Goal: Task Accomplishment & Management: Complete application form

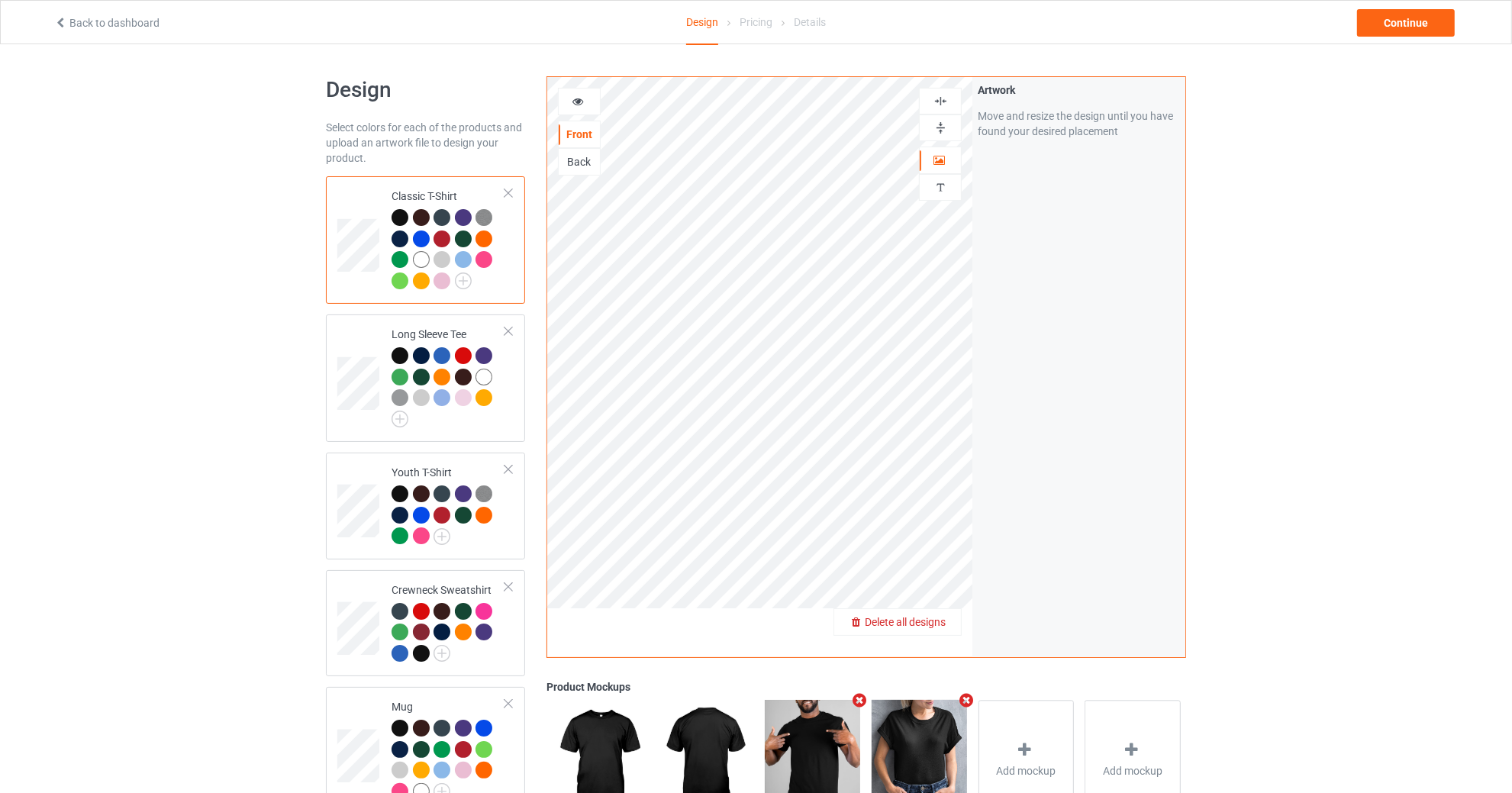
click at [938, 623] on span "Delete all designs" at bounding box center [905, 622] width 81 height 12
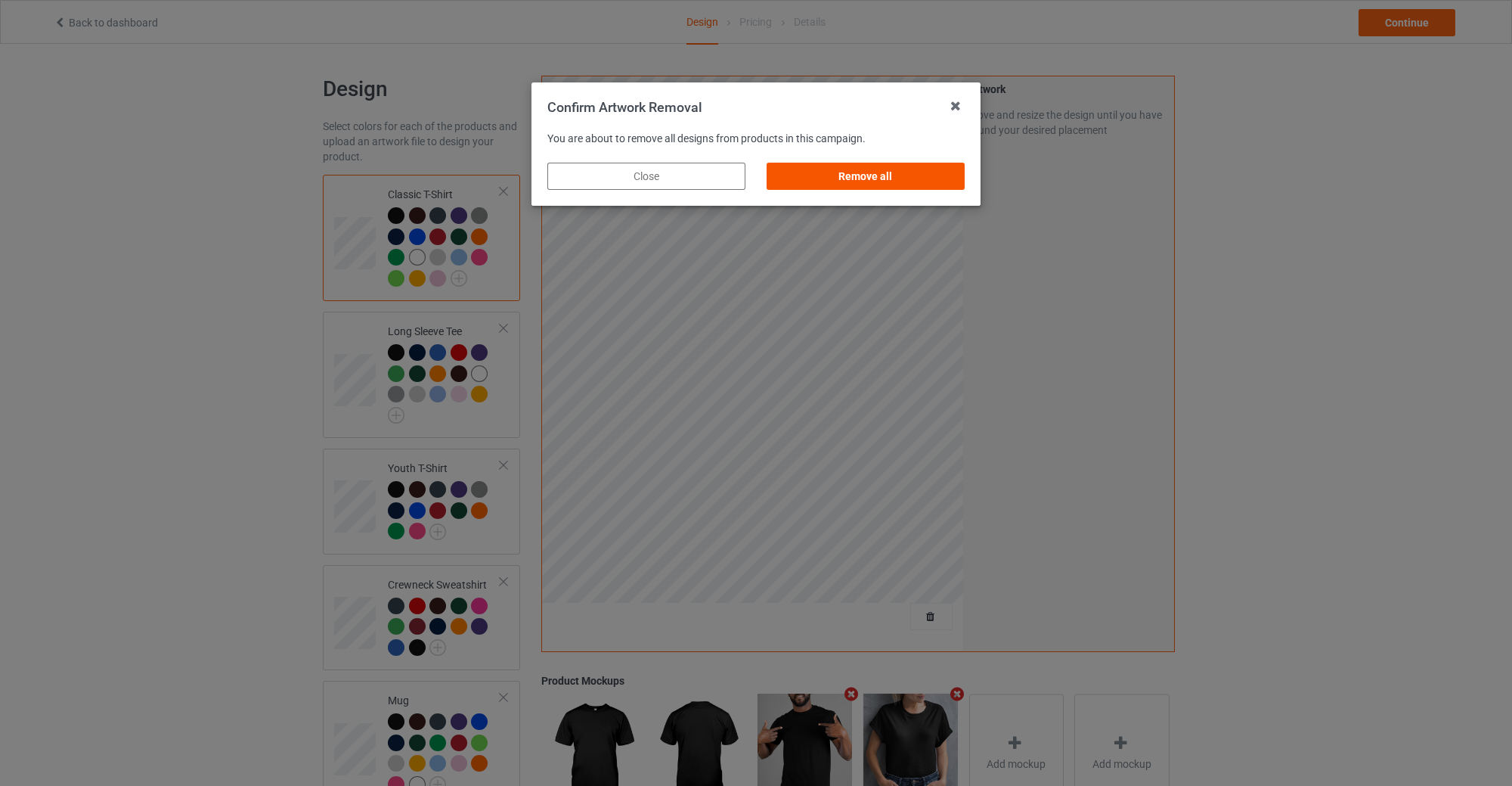
click at [851, 186] on div "Remove all" at bounding box center [865, 176] width 198 height 27
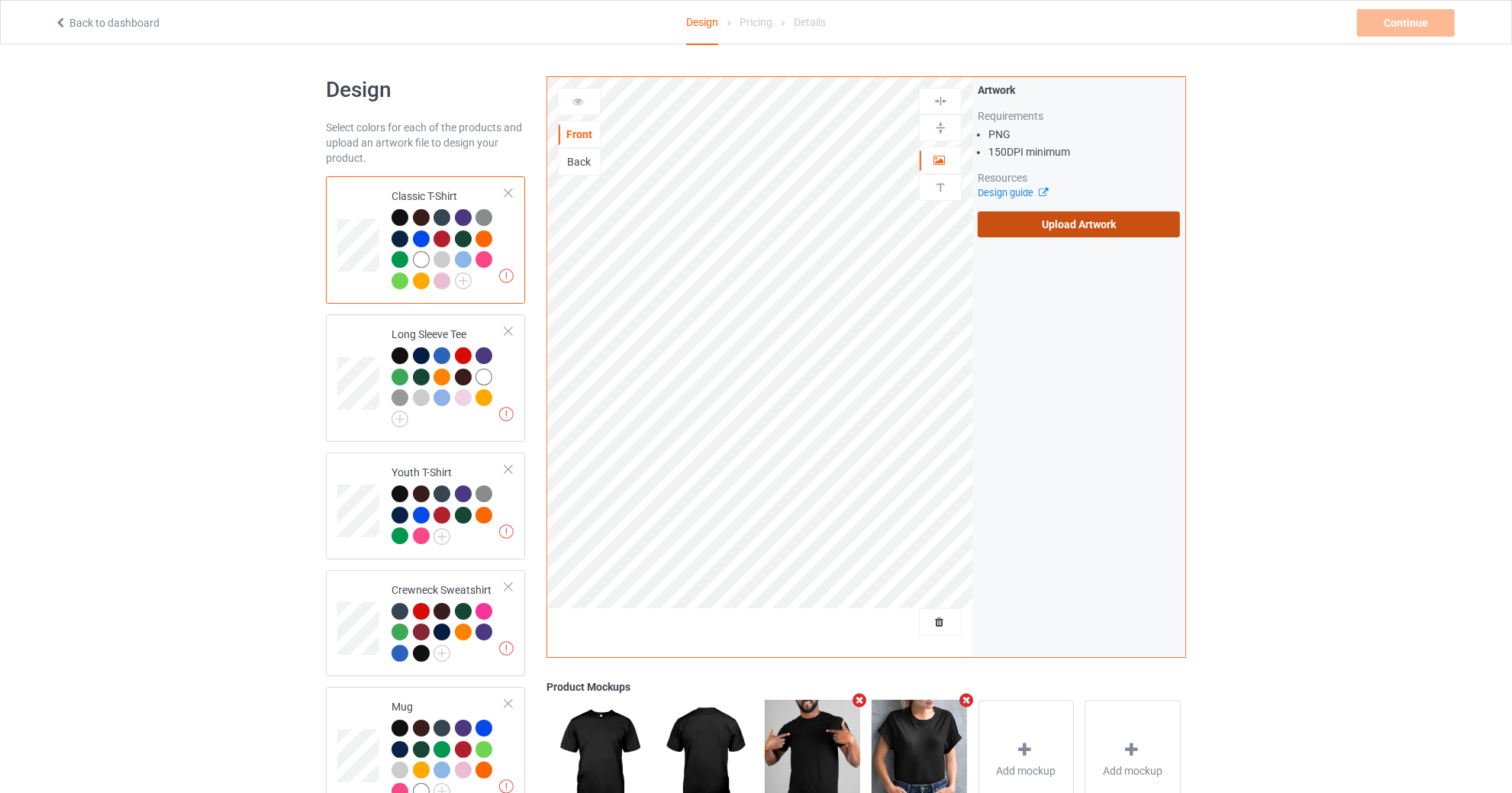
click at [1076, 227] on label "Upload Artwork" at bounding box center [1079, 224] width 202 height 26
click at [0, 0] on input "Upload Artwork" at bounding box center [0, 0] width 0 height 0
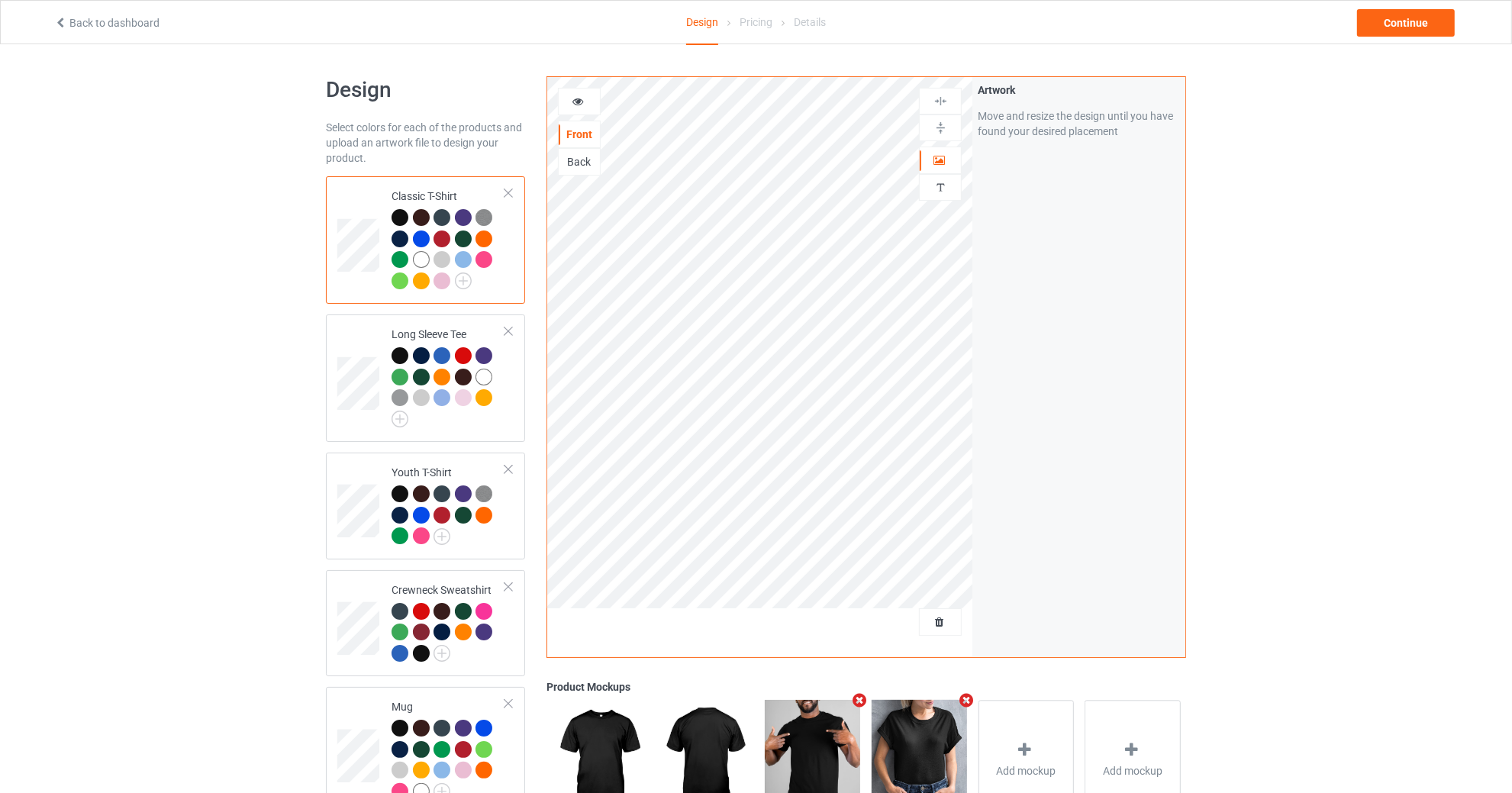
click at [590, 98] on div at bounding box center [579, 101] width 41 height 15
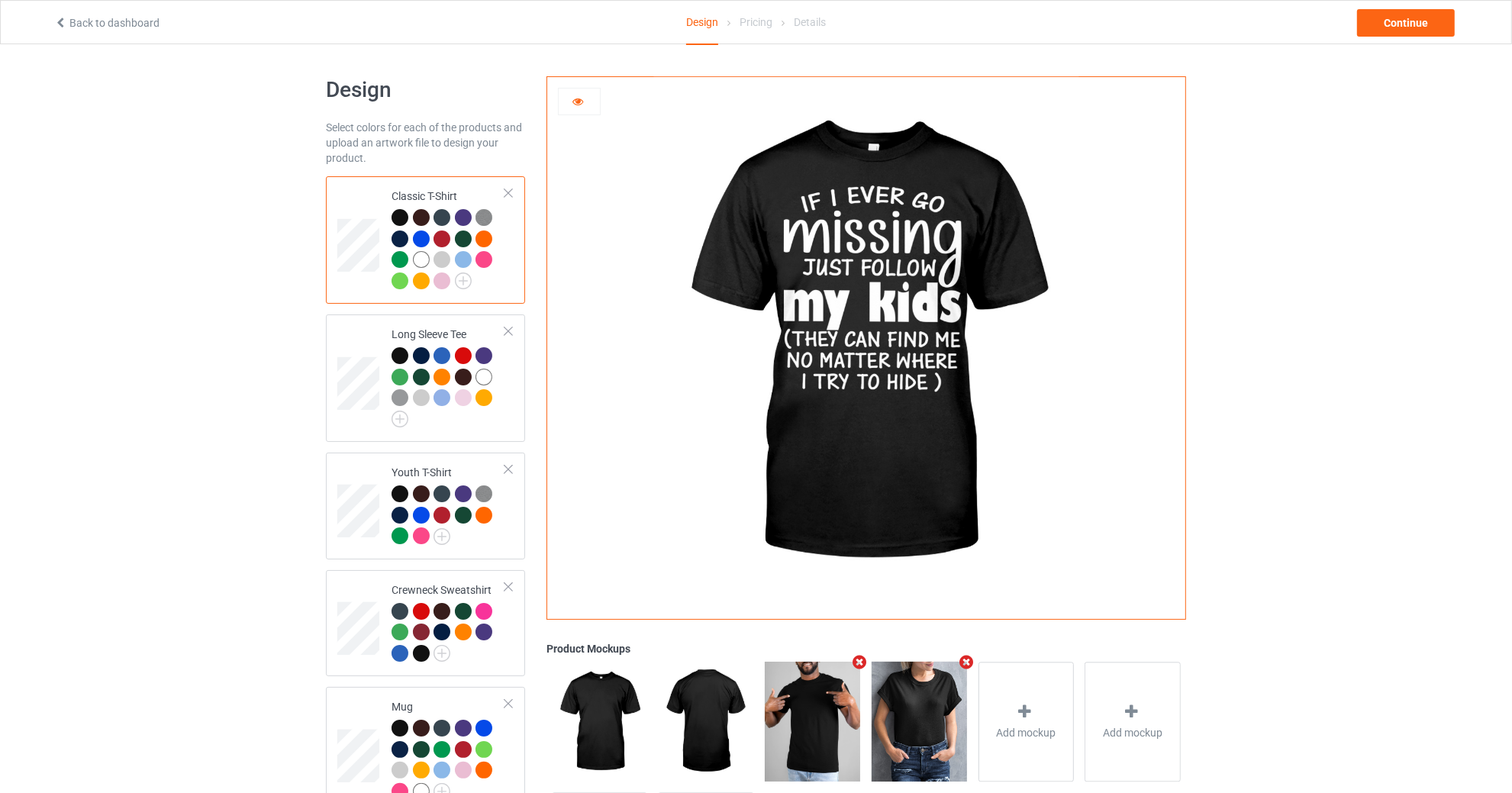
click at [588, 98] on div at bounding box center [579, 101] width 41 height 15
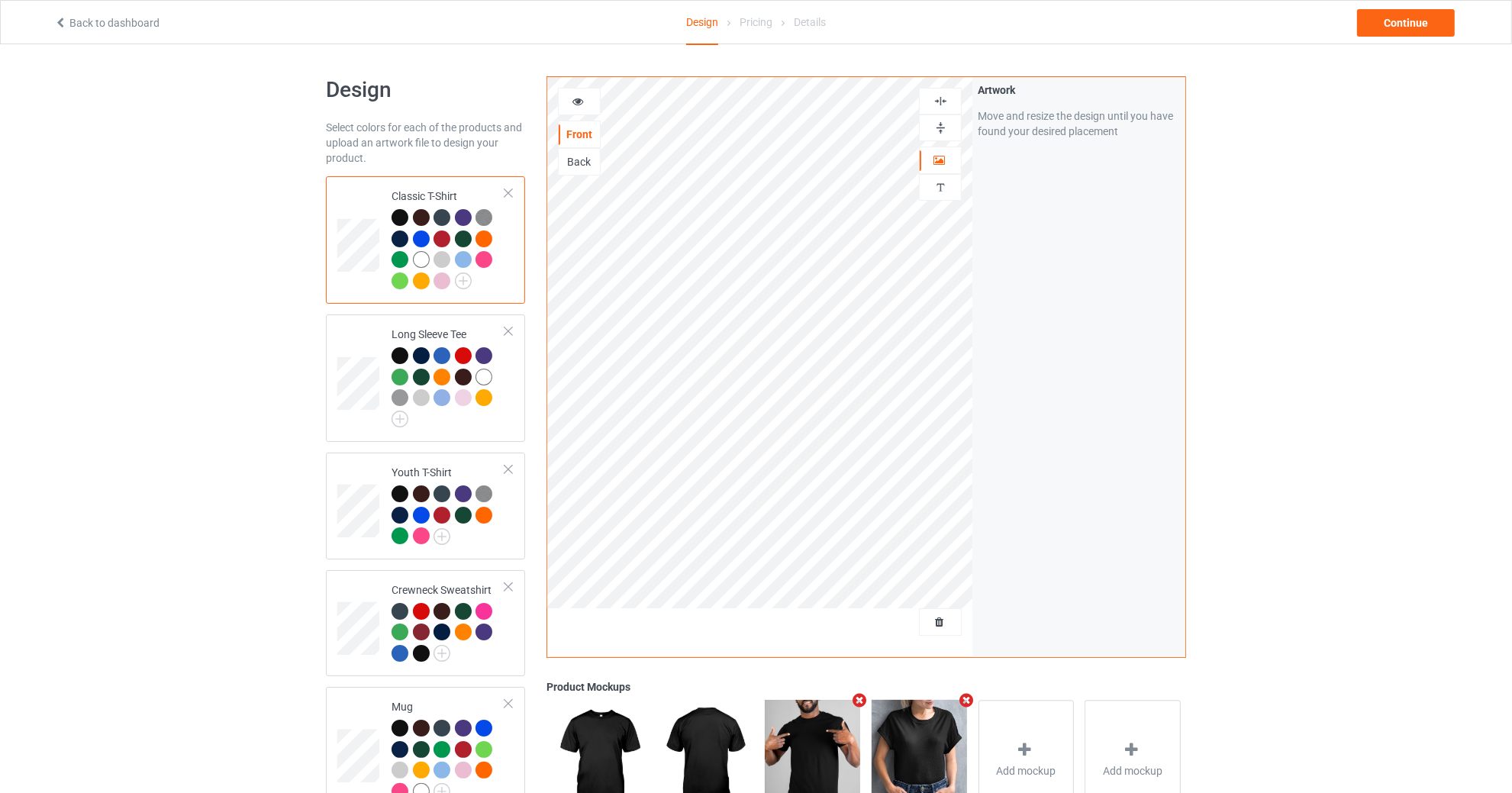
click at [590, 101] on div at bounding box center [579, 101] width 41 height 15
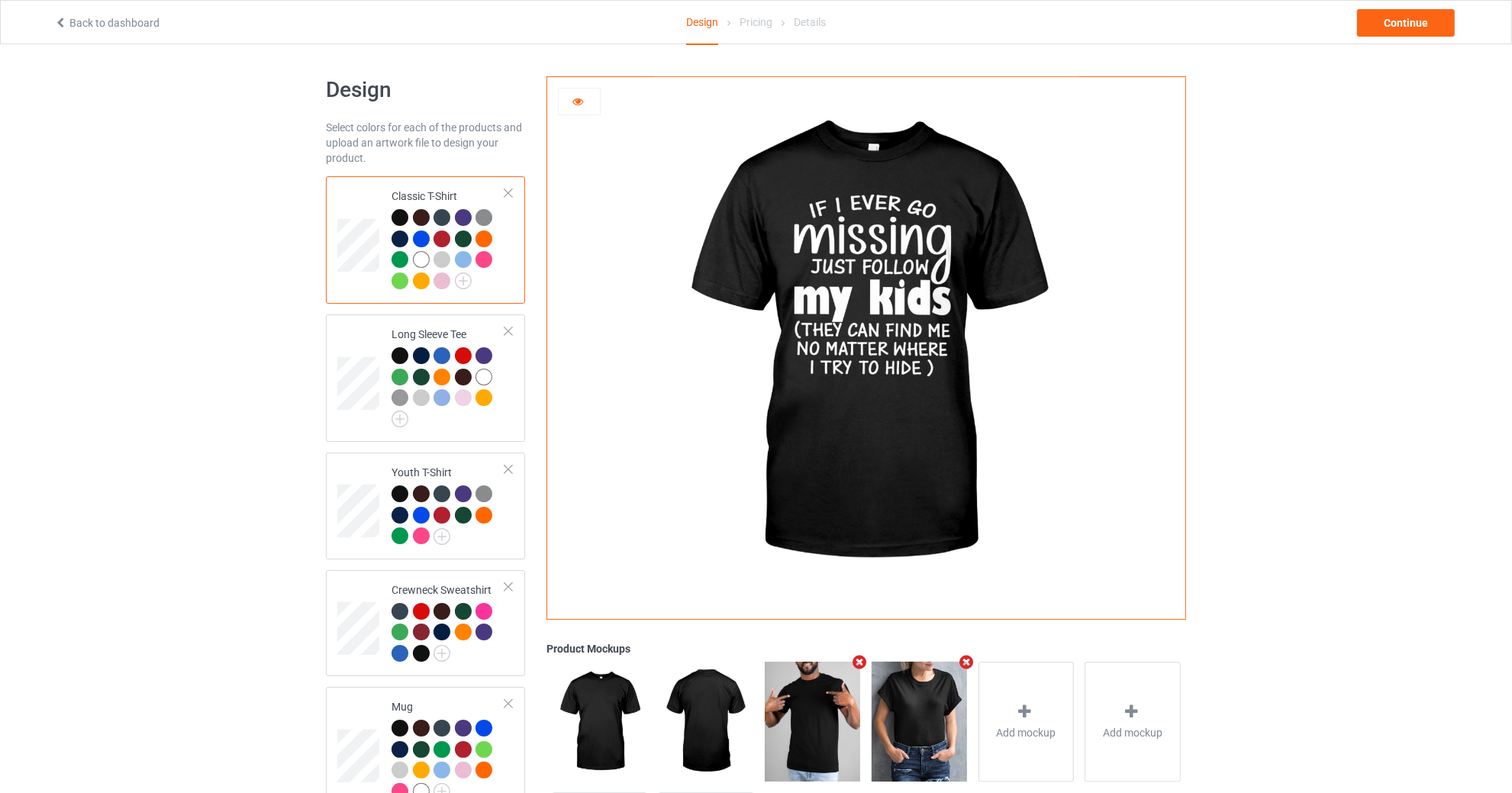
click at [582, 99] on icon at bounding box center [578, 99] width 13 height 10
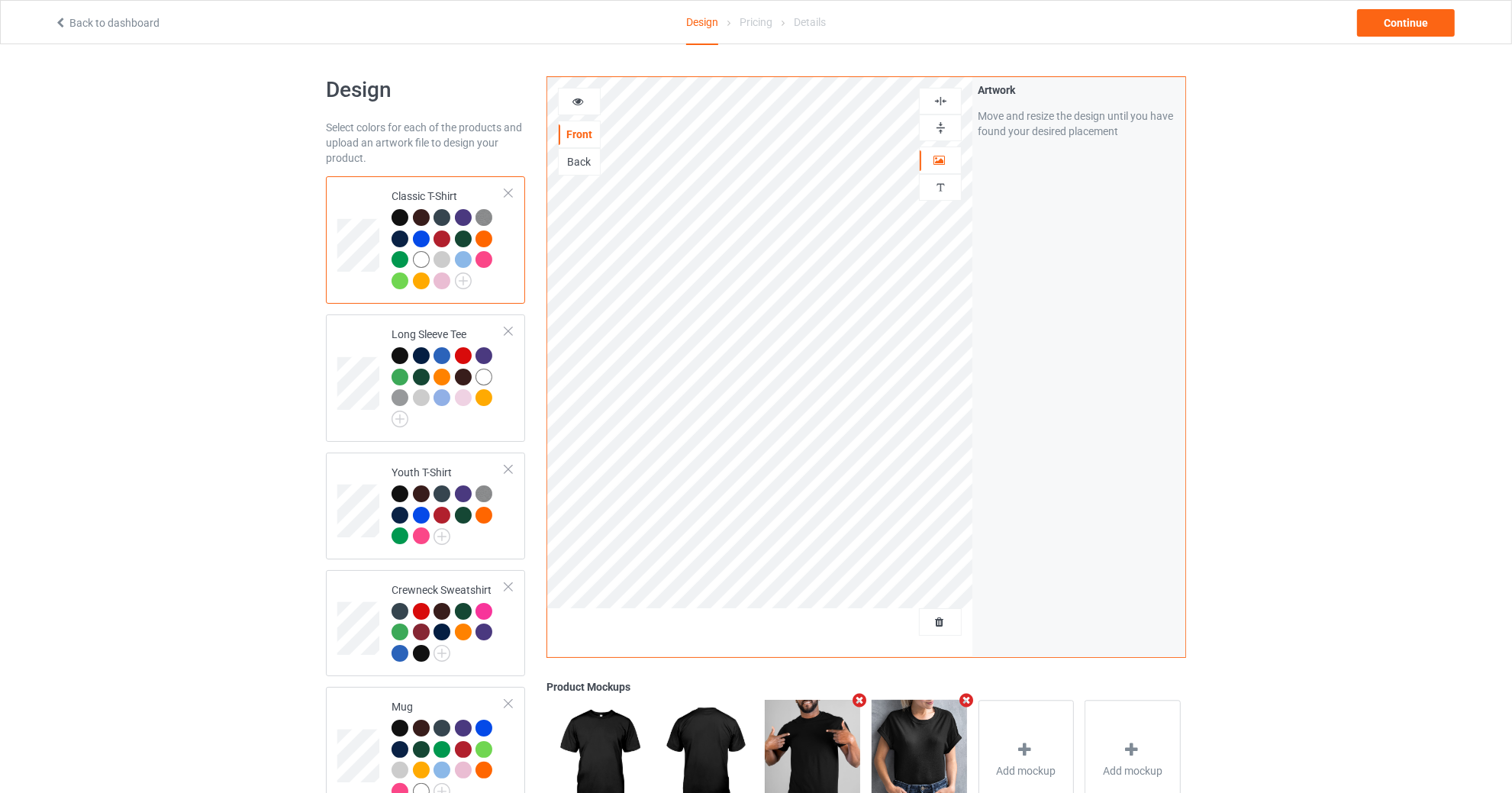
click at [940, 99] on img at bounding box center [940, 101] width 15 height 15
click at [591, 106] on div at bounding box center [579, 101] width 41 height 15
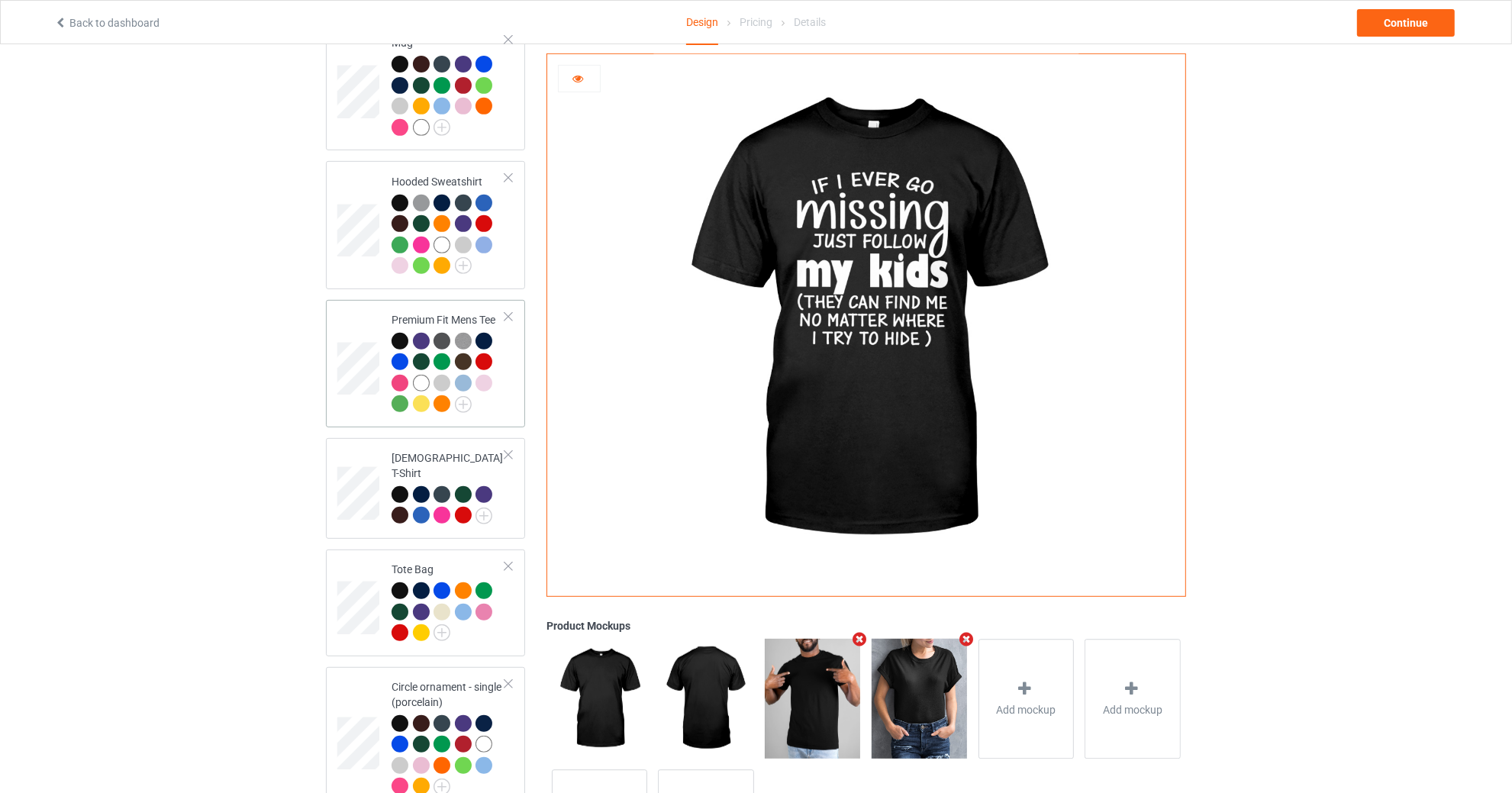
scroll to position [920, 0]
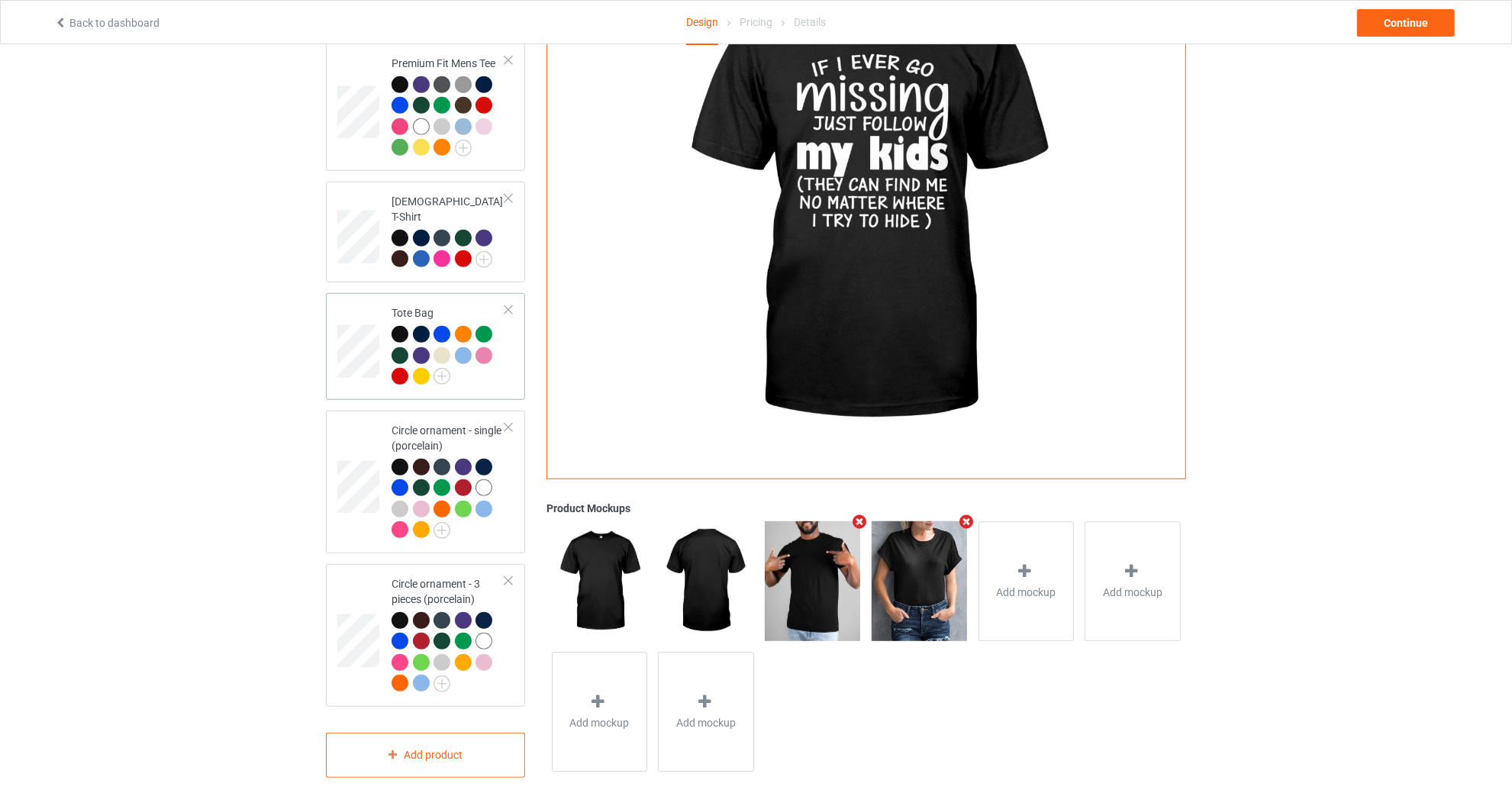
click at [362, 374] on td at bounding box center [360, 346] width 46 height 95
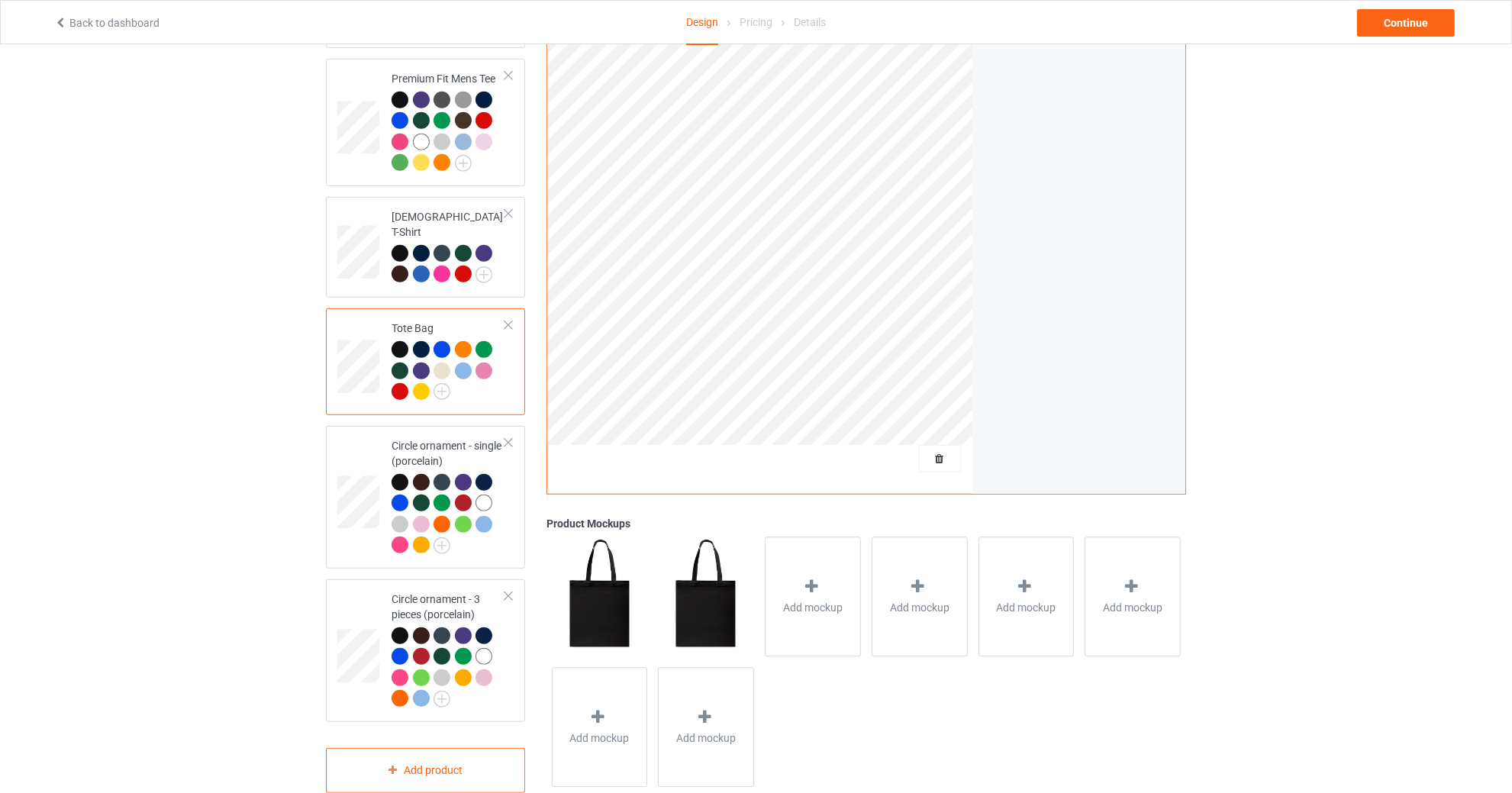
scroll to position [920, 0]
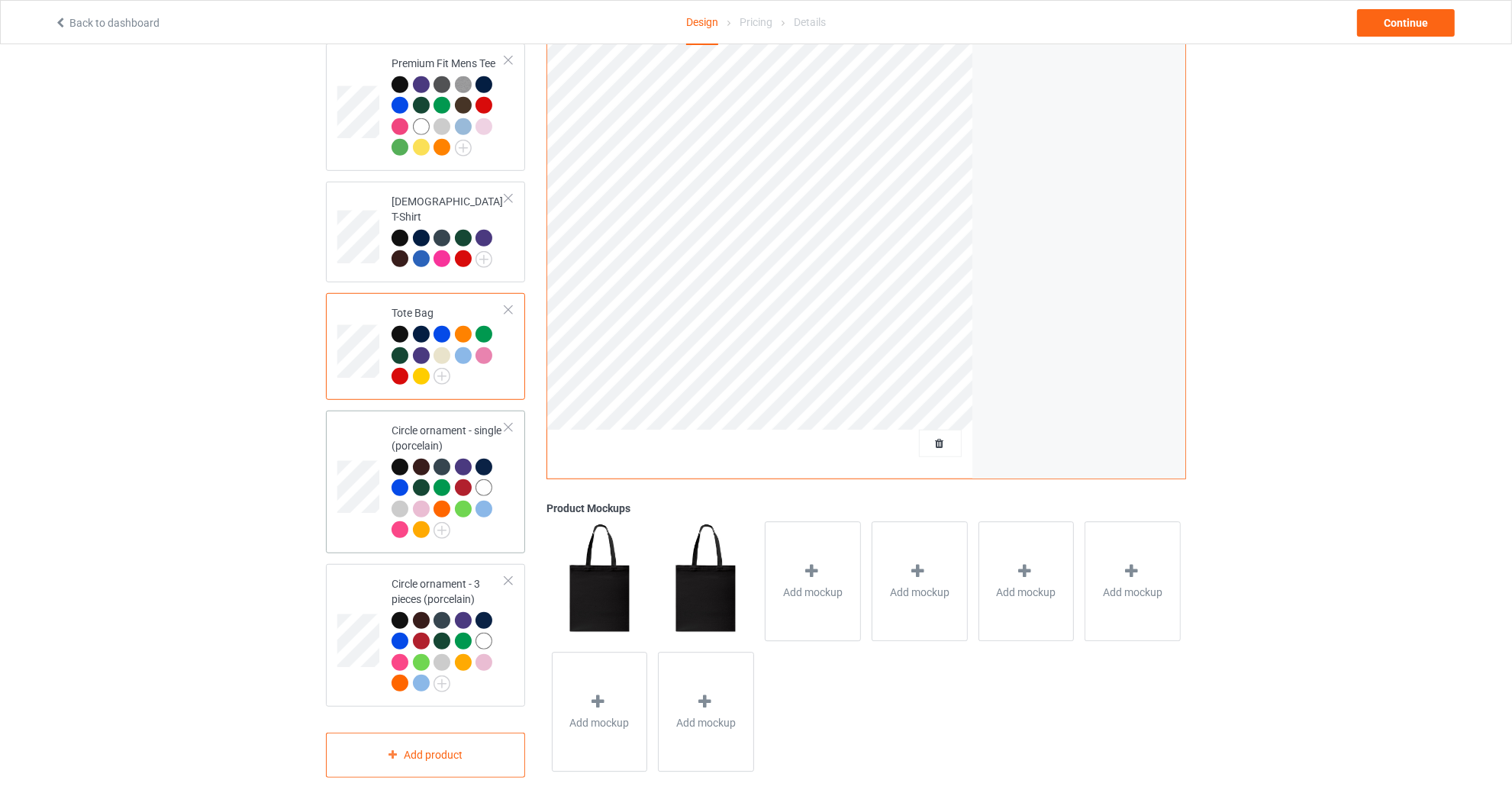
click at [505, 422] on div at bounding box center [508, 427] width 10 height 10
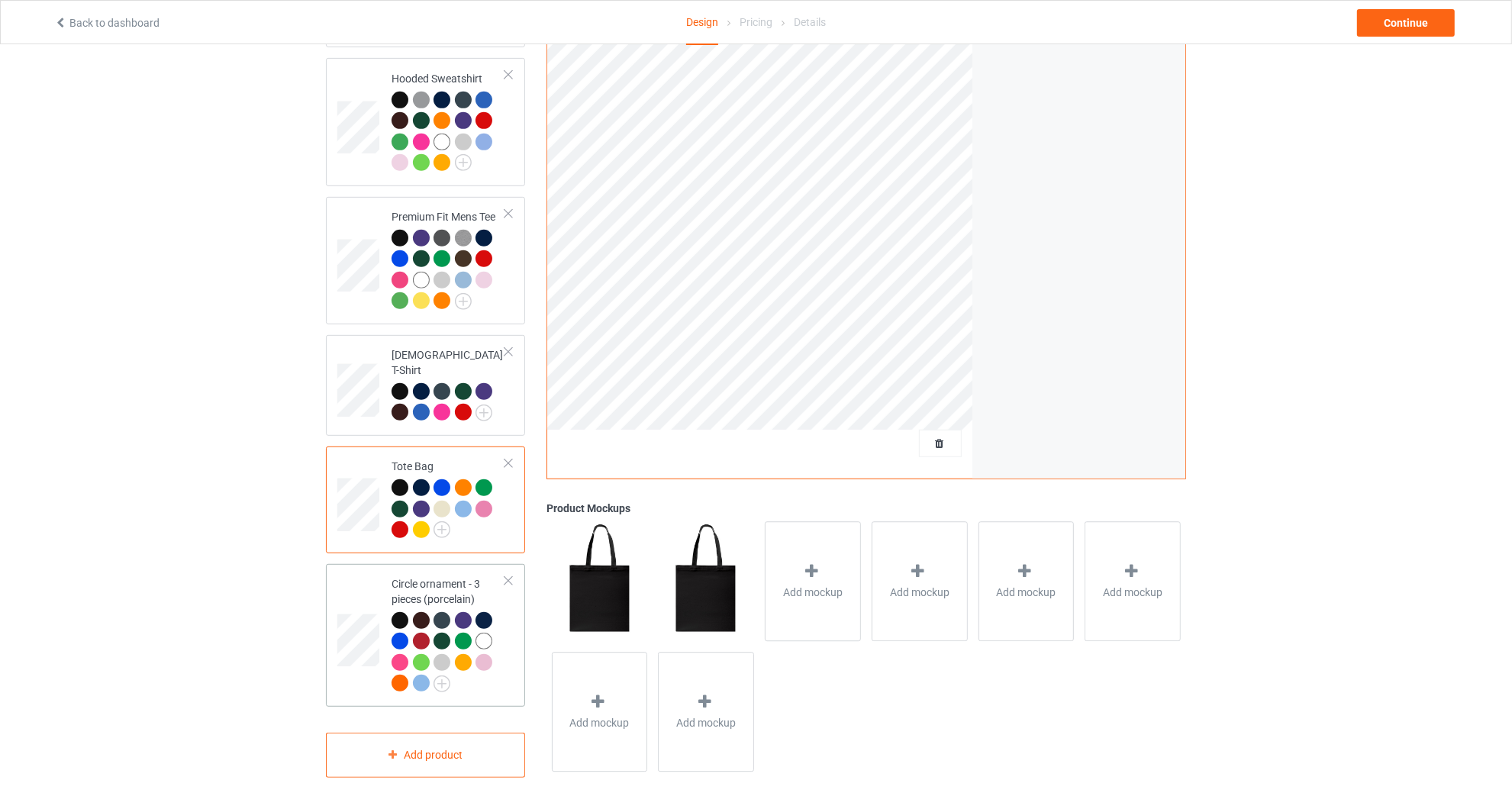
click at [508, 576] on div at bounding box center [508, 581] width 10 height 10
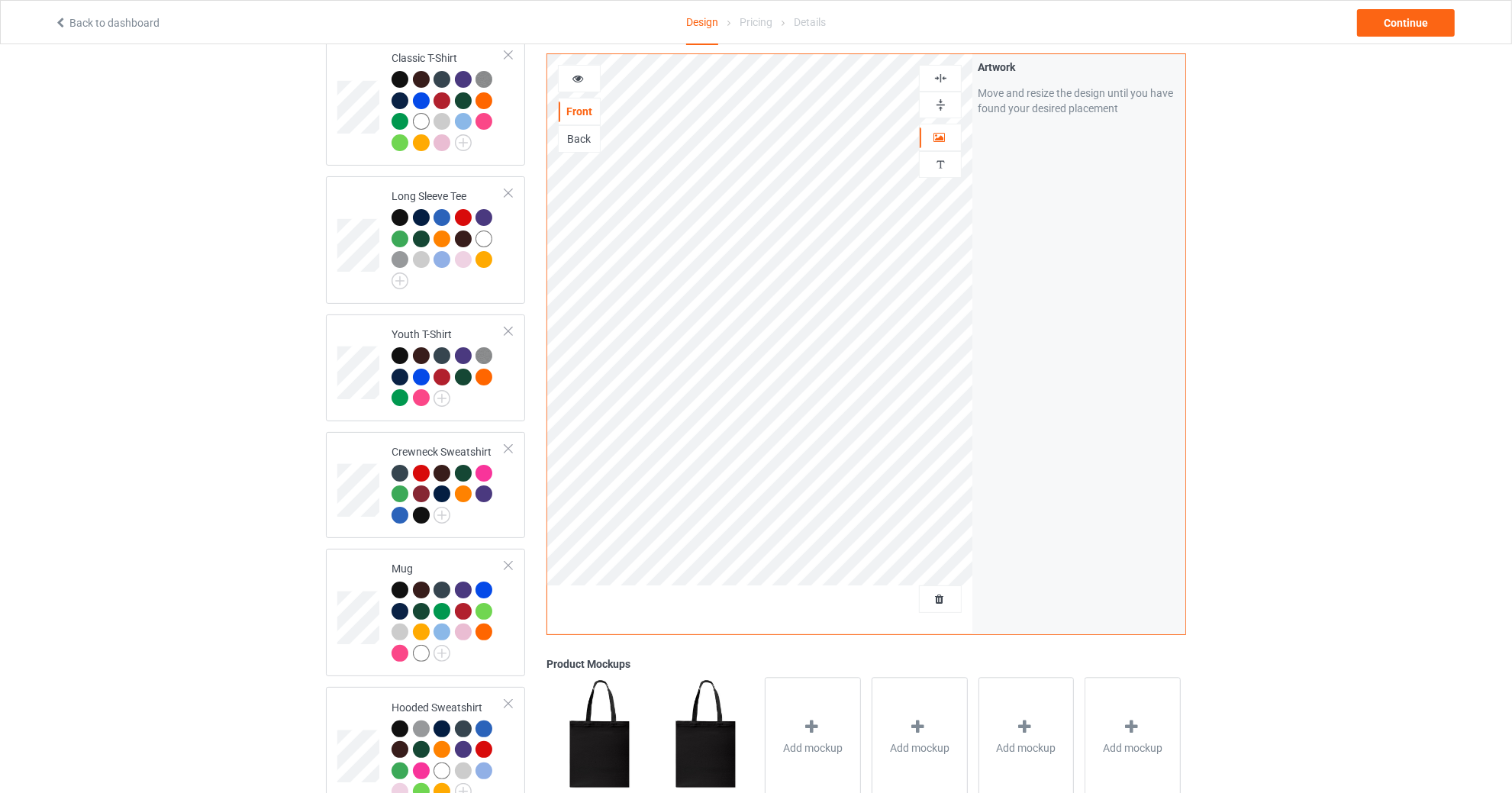
scroll to position [137, 0]
click at [367, 573] on td at bounding box center [360, 613] width 46 height 115
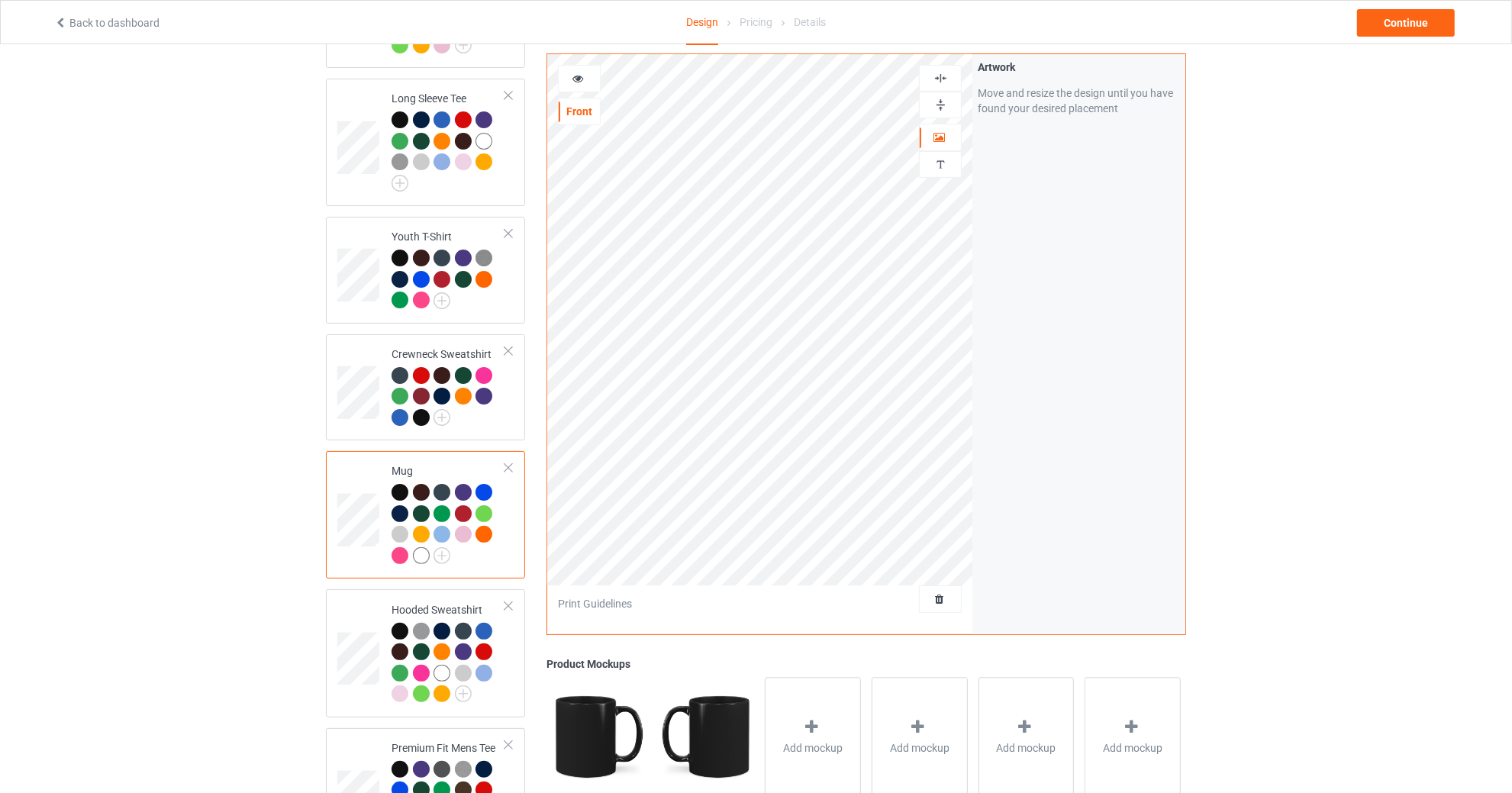
scroll to position [233, 0]
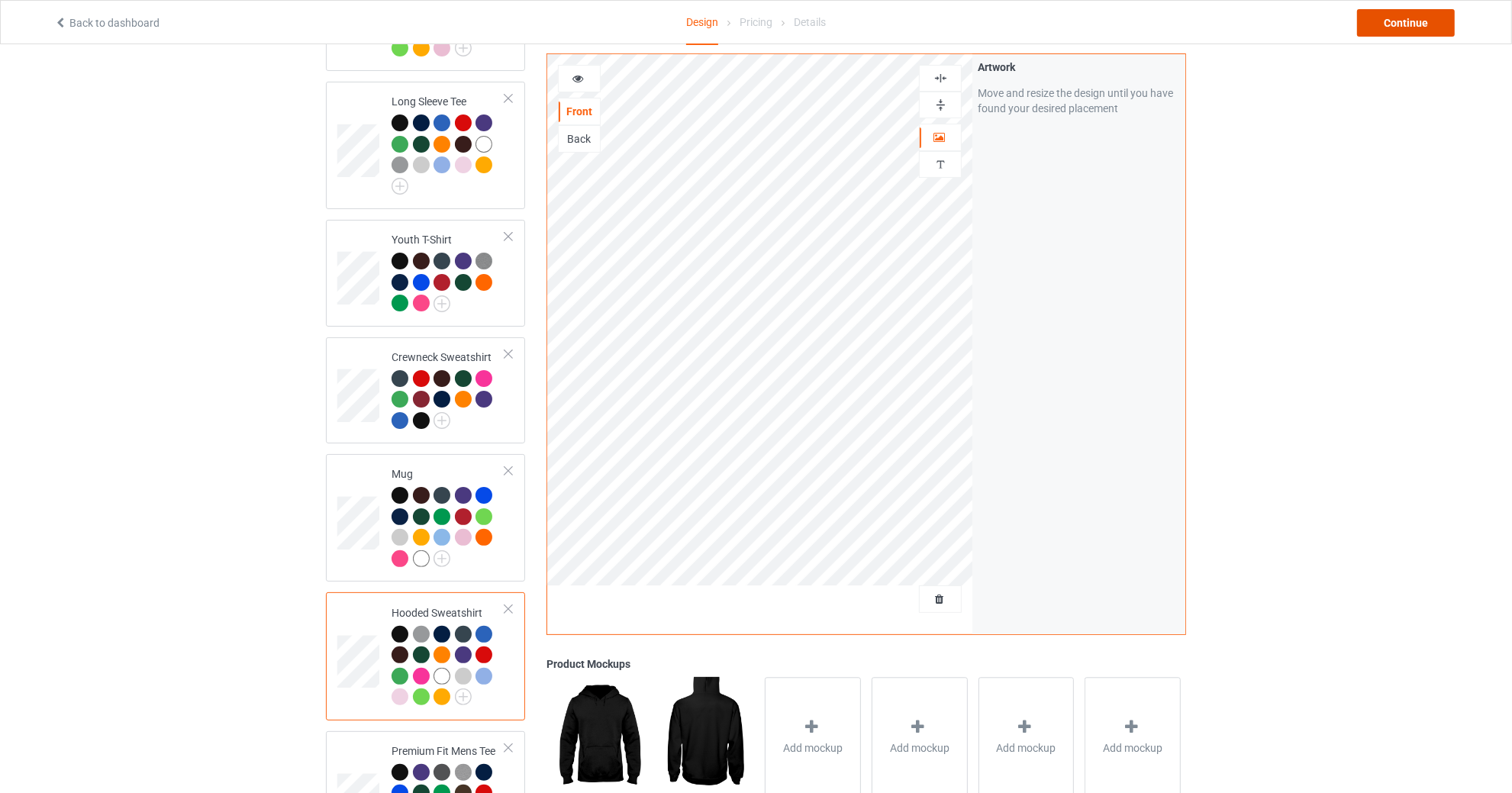
click at [1422, 25] on div "Continue" at bounding box center [1406, 23] width 98 height 27
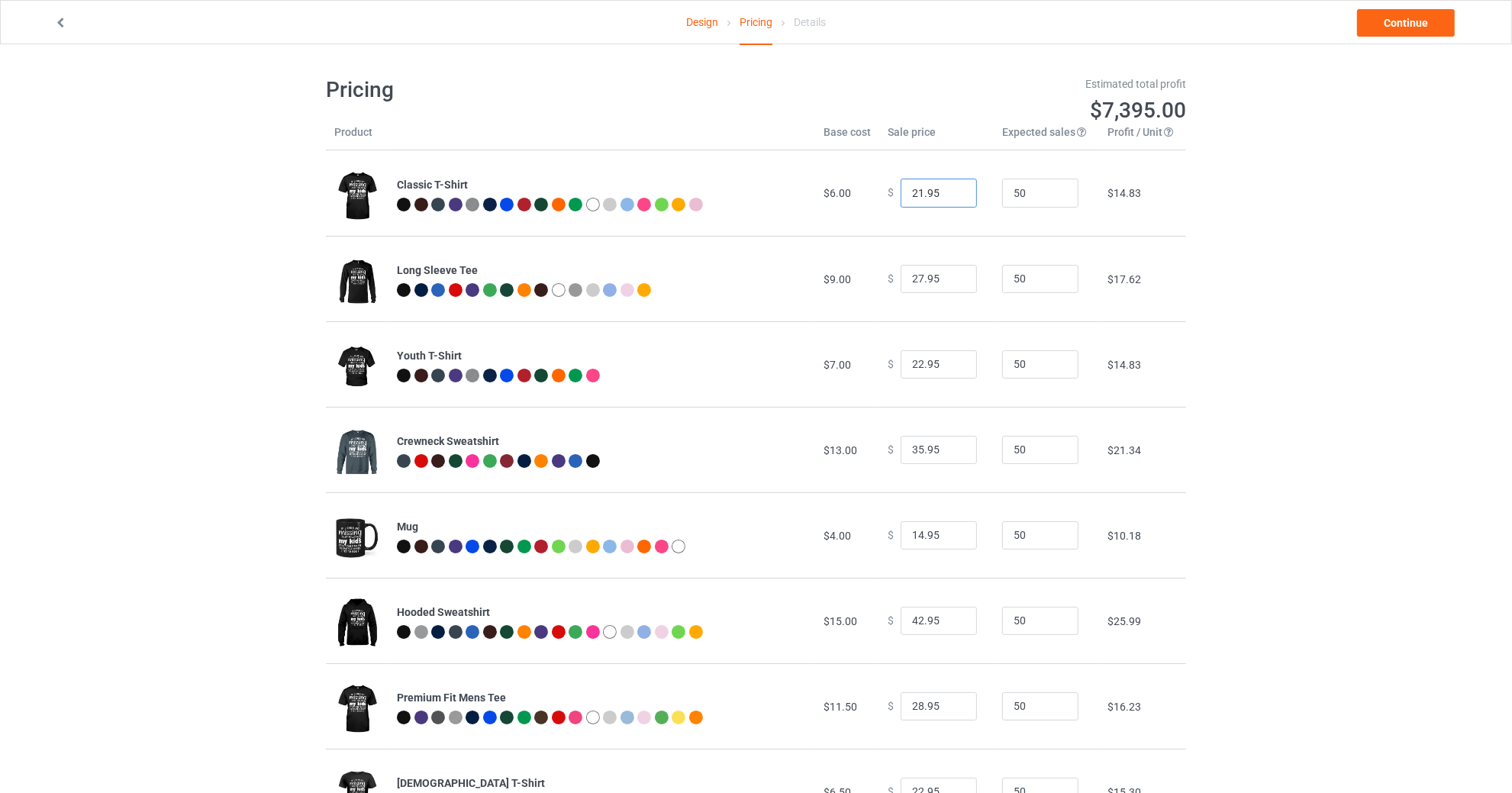
click at [917, 186] on input "21.95" at bounding box center [939, 193] width 77 height 29
click at [915, 187] on input "21.95" at bounding box center [939, 193] width 77 height 29
type input "20.95"
click at [1236, 257] on div "Design Pricing Details Continue Pricing Estimated total profit $7,348.50 Produc…" at bounding box center [756, 498] width 1512 height 907
click at [1386, 21] on link "Continue" at bounding box center [1406, 23] width 98 height 27
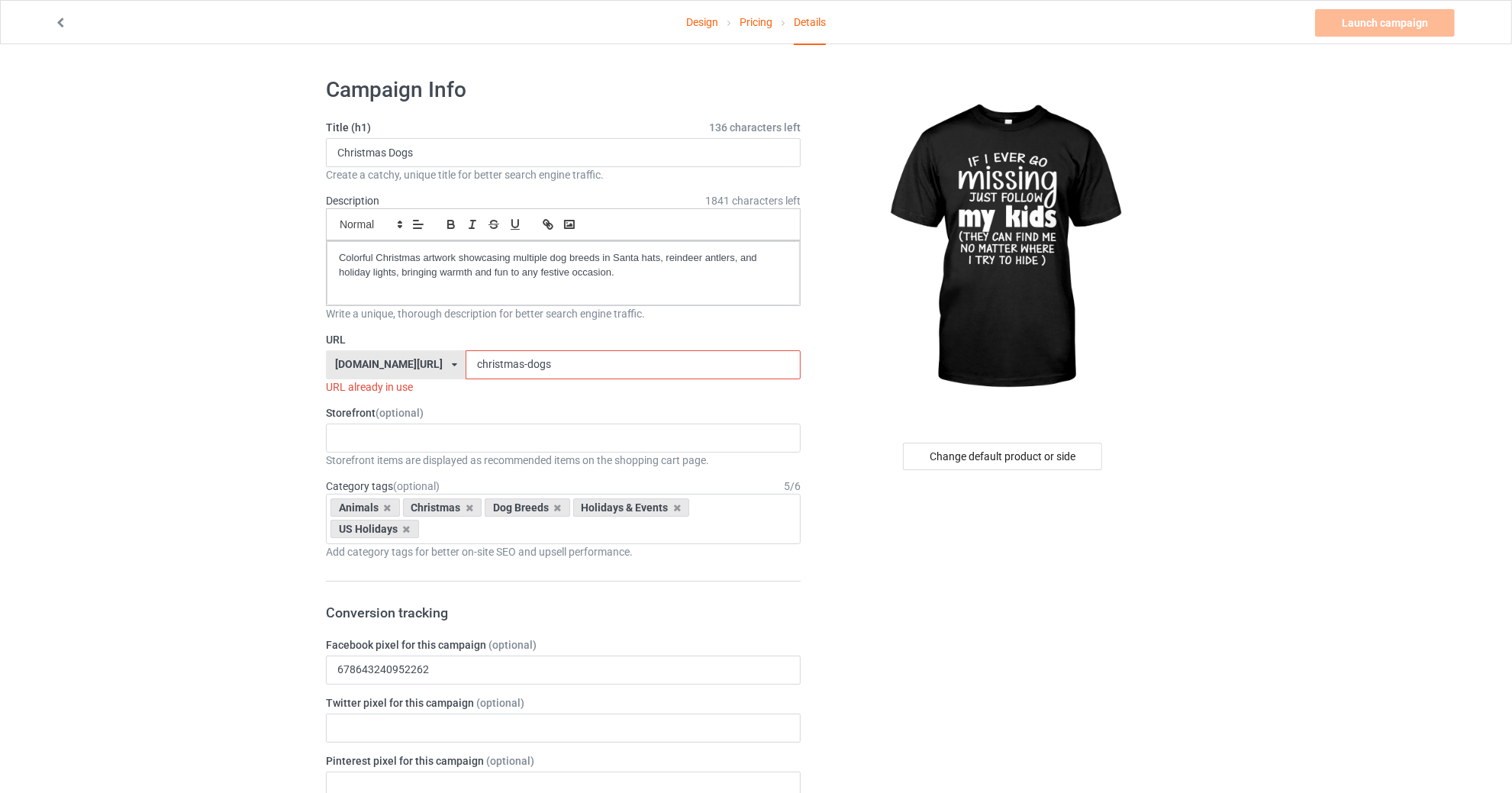
drag, startPoint x: 555, startPoint y: 363, endPoint x: 401, endPoint y: 353, distance: 154.3
click at [399, 353] on div "[DOMAIN_NAME][URL] [DOMAIN_NAME]/ [DOMAIN_NAME][URL] [DOMAIN_NAME][URL] [DOMAIN…" at bounding box center [563, 365] width 474 height 29
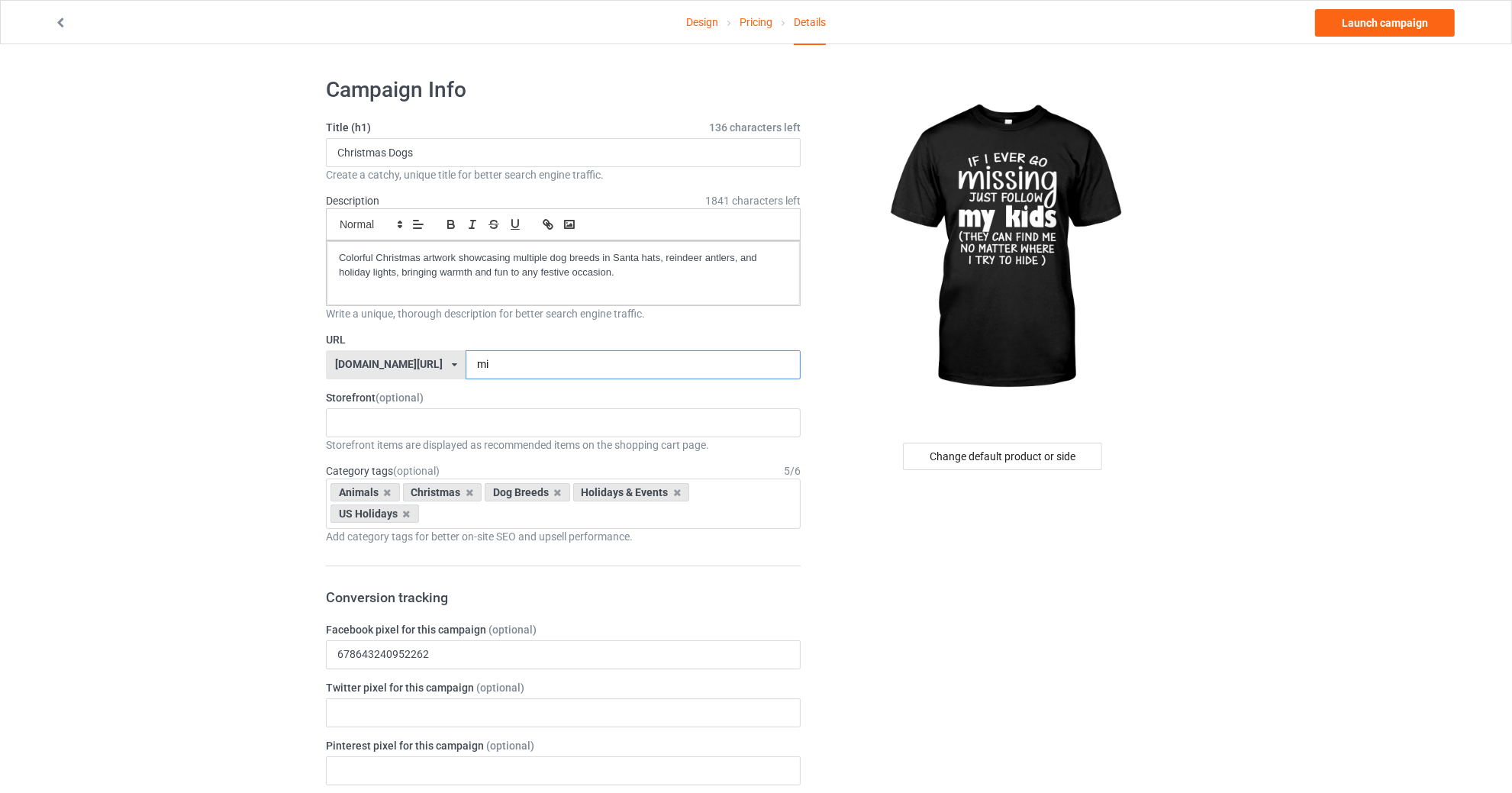
type input "m"
type input "follow-my-kids"
click at [477, 152] on input "Christmas Dogs" at bounding box center [563, 153] width 474 height 29
click at [536, 269] on p "Colorful Christmas artwork showcasing multiple dog breeds in Santa hats, reinde…" at bounding box center [563, 265] width 449 height 28
click at [345, 251] on p "Perfect for moms and dads who know their kids always track them down, no matter…" at bounding box center [563, 265] width 449 height 28
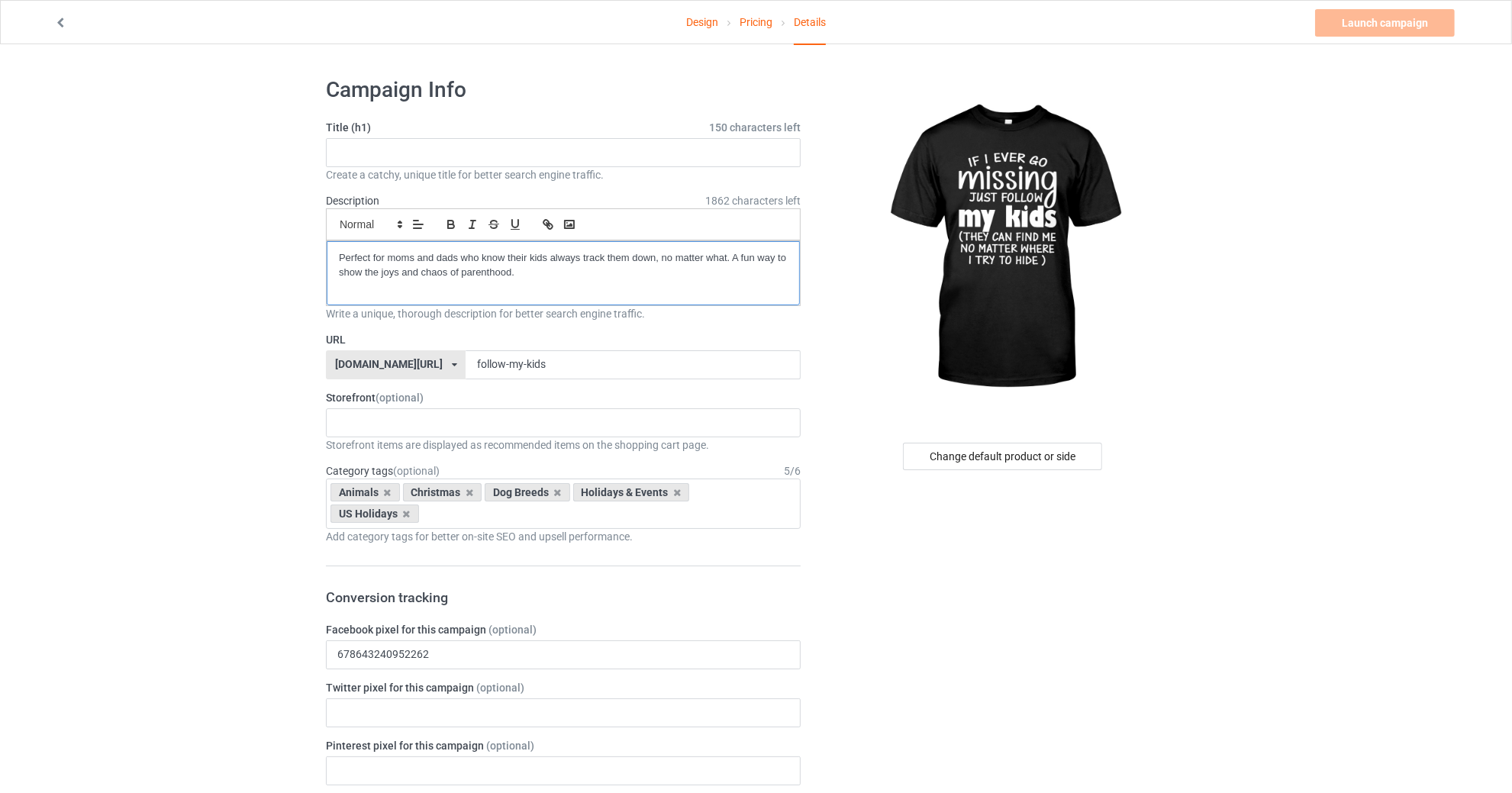
click at [340, 265] on p "Perfect for moms and dads who know their kids always track them down, no matter…" at bounding box center [563, 265] width 449 height 28
click at [345, 251] on p "Perfect for moms and dads who know their kids always track them down, no matter…" at bounding box center [563, 265] width 449 height 28
click at [339, 251] on p "Perfect for moms and dads who know their kids always track them down, no matter…" at bounding box center [563, 265] width 449 height 28
click at [343, 252] on p "Perfect for moms and dads who know their kids always track them down, no matter…" at bounding box center [563, 265] width 449 height 28
click at [744, 19] on link "Pricing" at bounding box center [756, 22] width 33 height 43
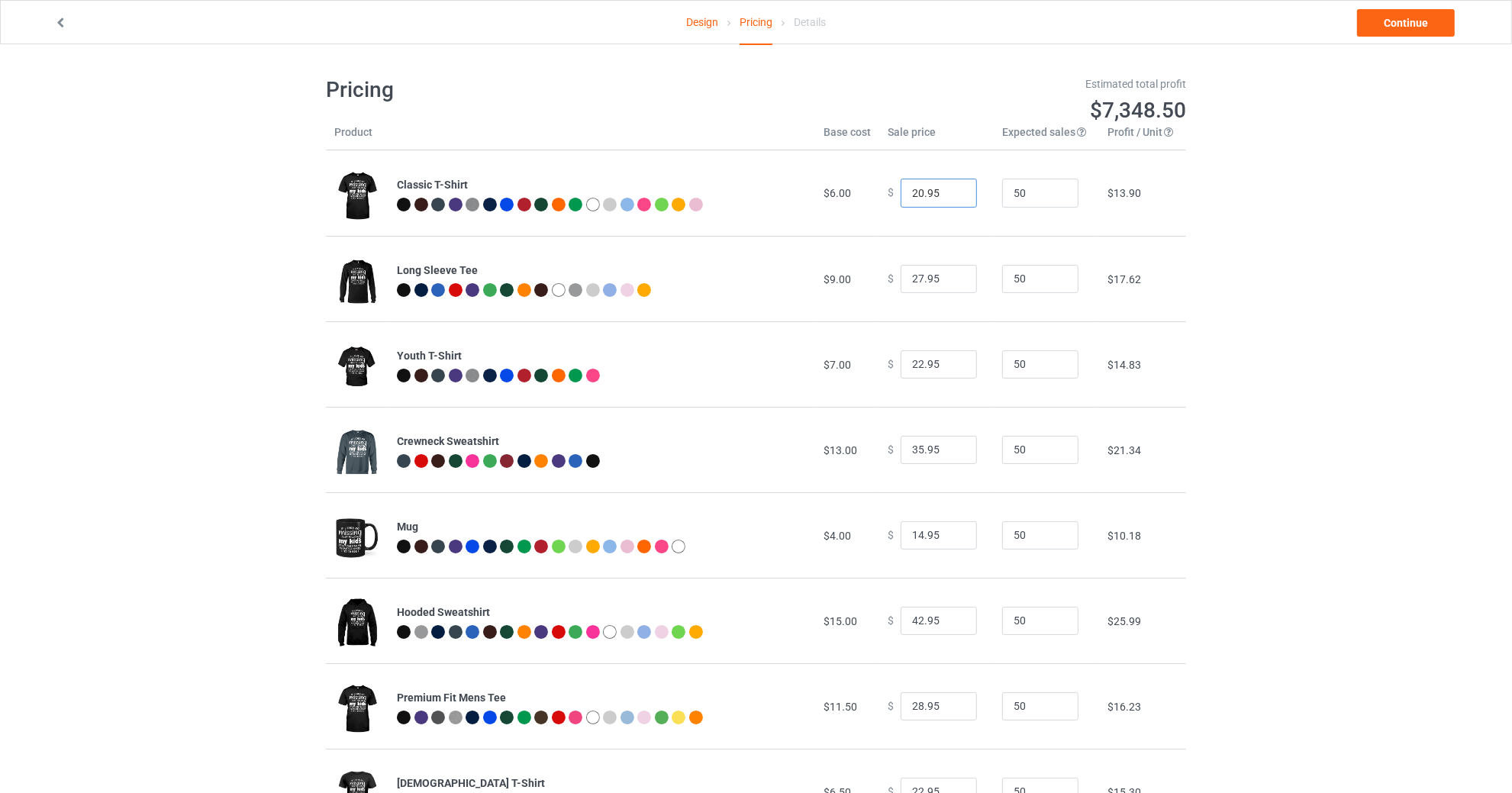
click at [909, 187] on input "20.95" at bounding box center [939, 193] width 77 height 29
click at [913, 192] on input "20.95" at bounding box center [939, 193] width 77 height 29
type input "19.95"
click at [1422, 25] on link "Continue" at bounding box center [1406, 23] width 98 height 27
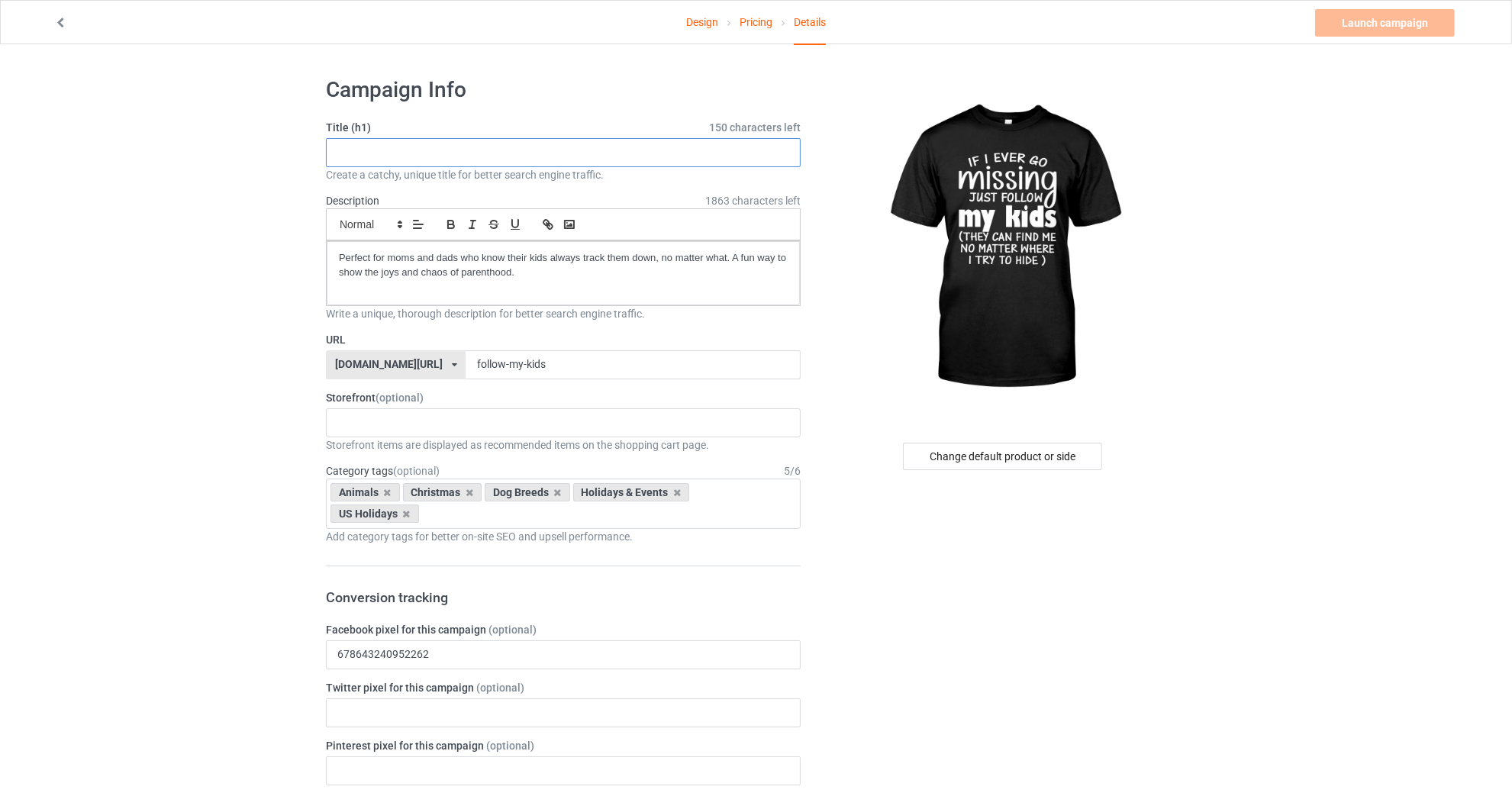
click at [462, 144] on input "text" at bounding box center [563, 153] width 474 height 29
paste input "If I Ever Go Missing Just Follow My Kids Funny Parenting Quote"
type input "If I Ever Go Missing Just Follow My Kids Funny Parenting Quote"
click at [456, 283] on div "Perfect for moms and dads who know their kids always track them down, no matter…" at bounding box center [563, 273] width 474 height 64
click at [673, 487] on icon at bounding box center [676, 492] width 8 height 10
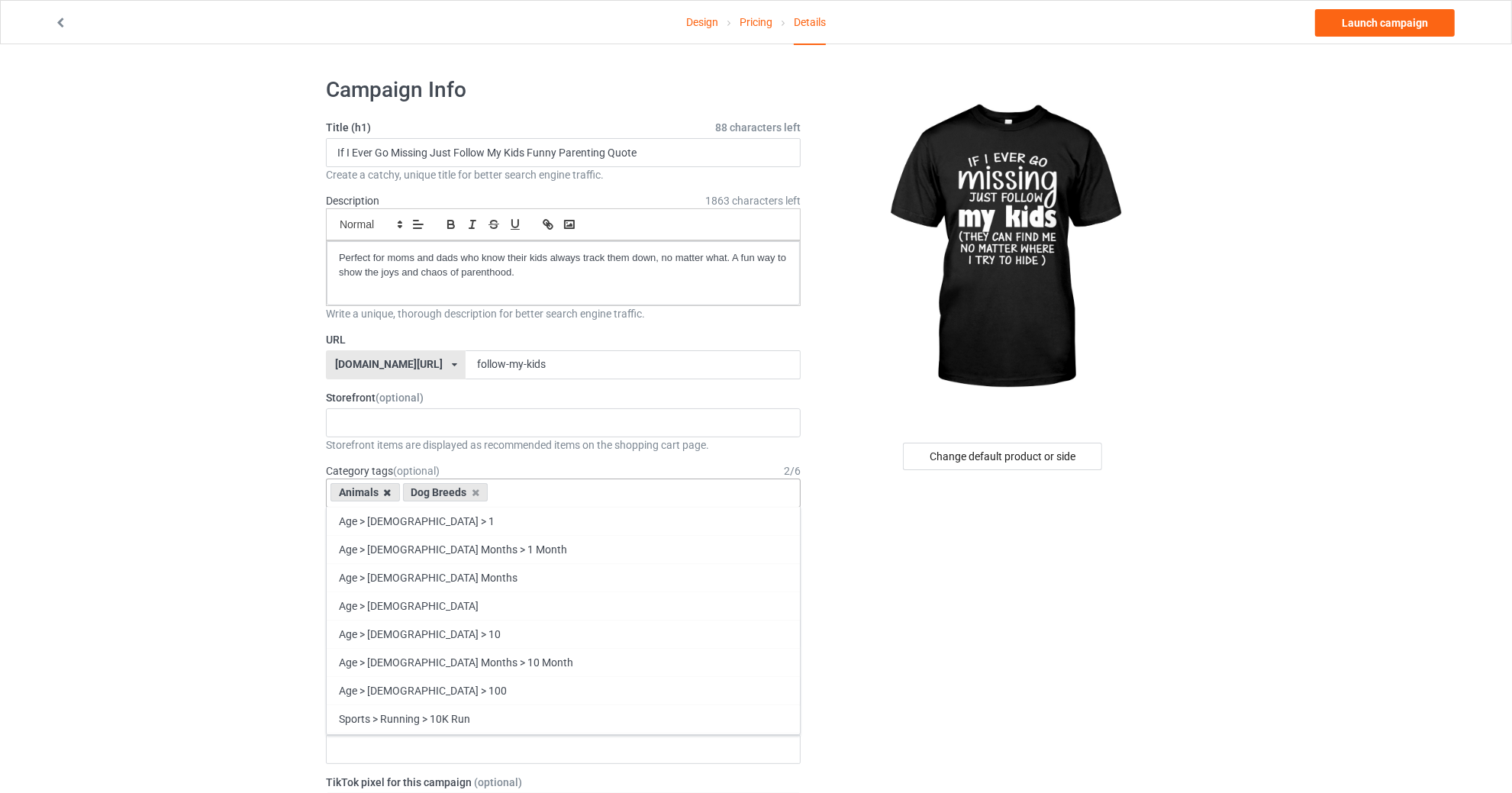
click at [385, 492] on icon at bounding box center [388, 492] width 8 height 10
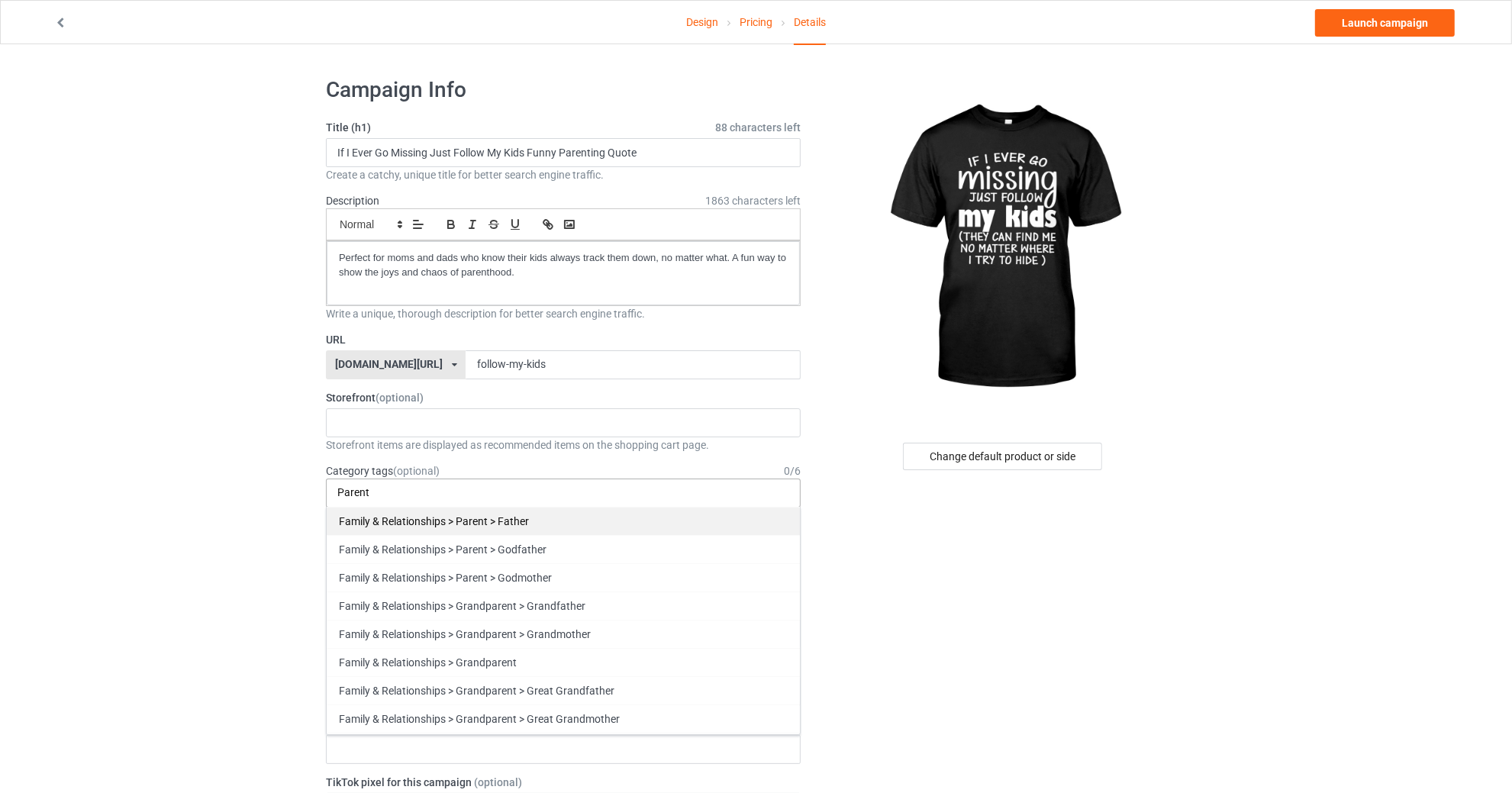
type input "Parent"
click at [547, 508] on div "Family & Relationships > Parent > Father" at bounding box center [563, 521] width 474 height 28
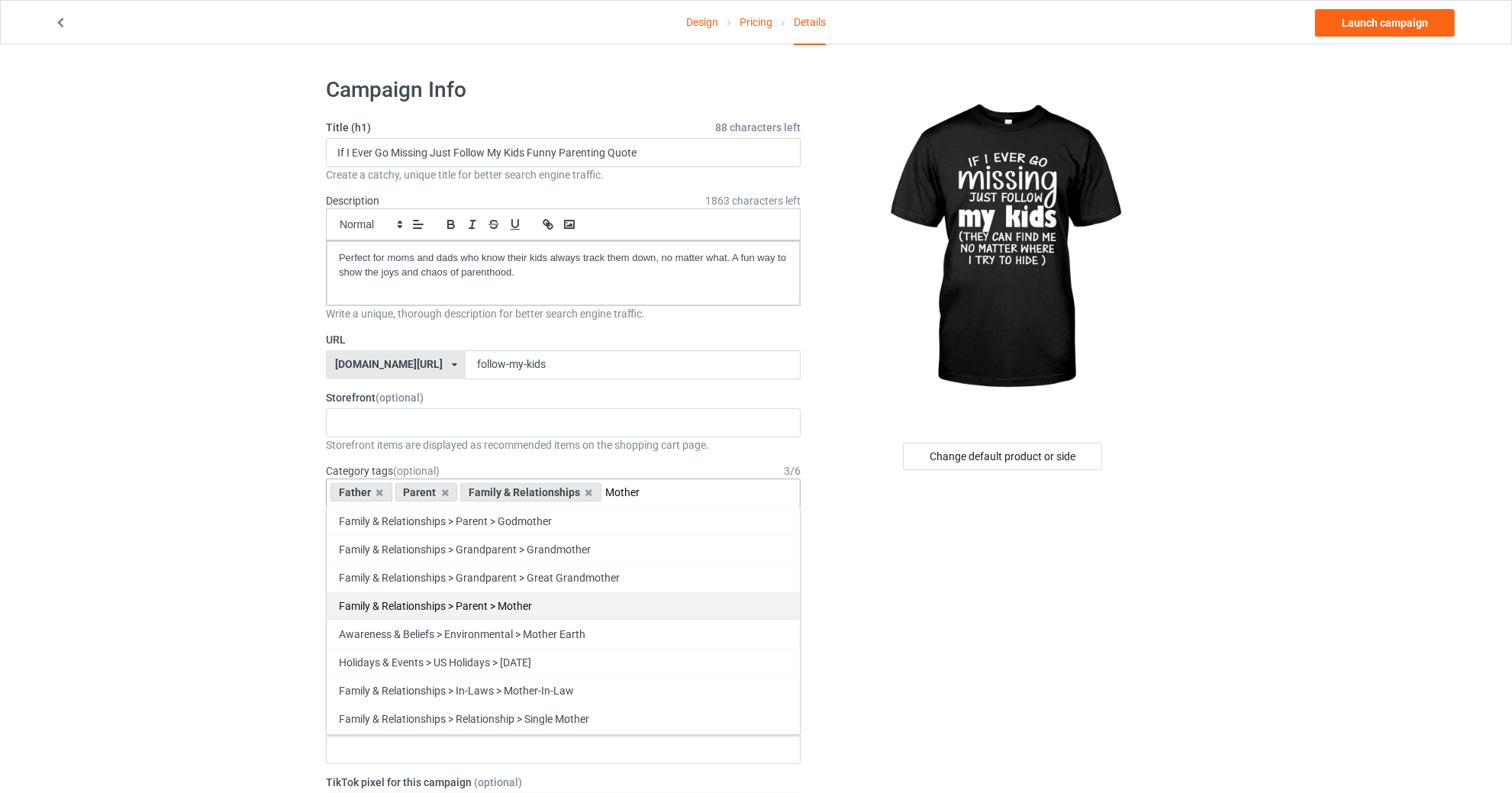
type input "Mother"
click at [529, 592] on div "Family & Relationships > Parent > Mother" at bounding box center [563, 605] width 474 height 28
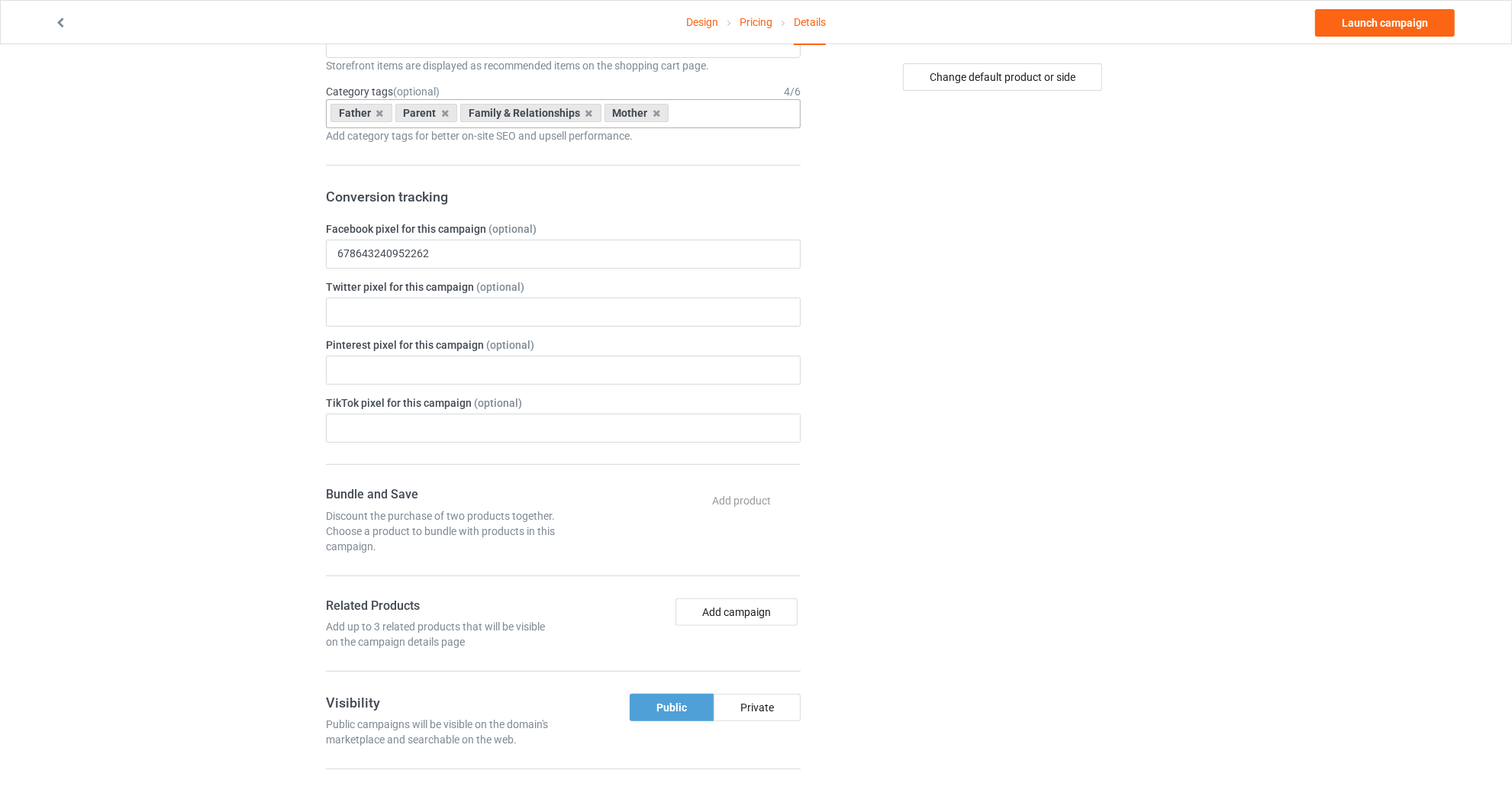
scroll to position [380, 0]
click at [480, 259] on input "678643240952262" at bounding box center [563, 253] width 474 height 29
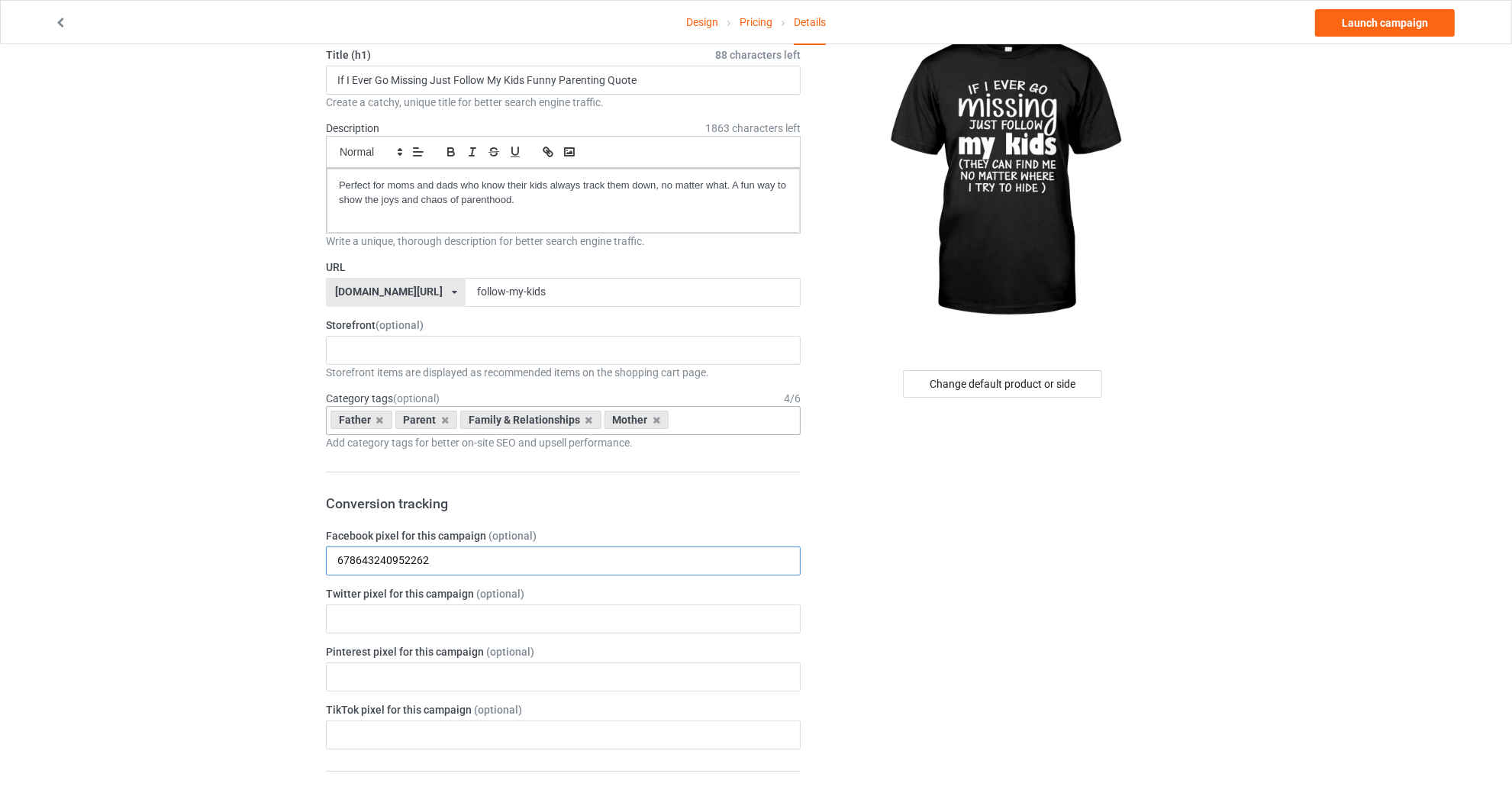
scroll to position [0, 0]
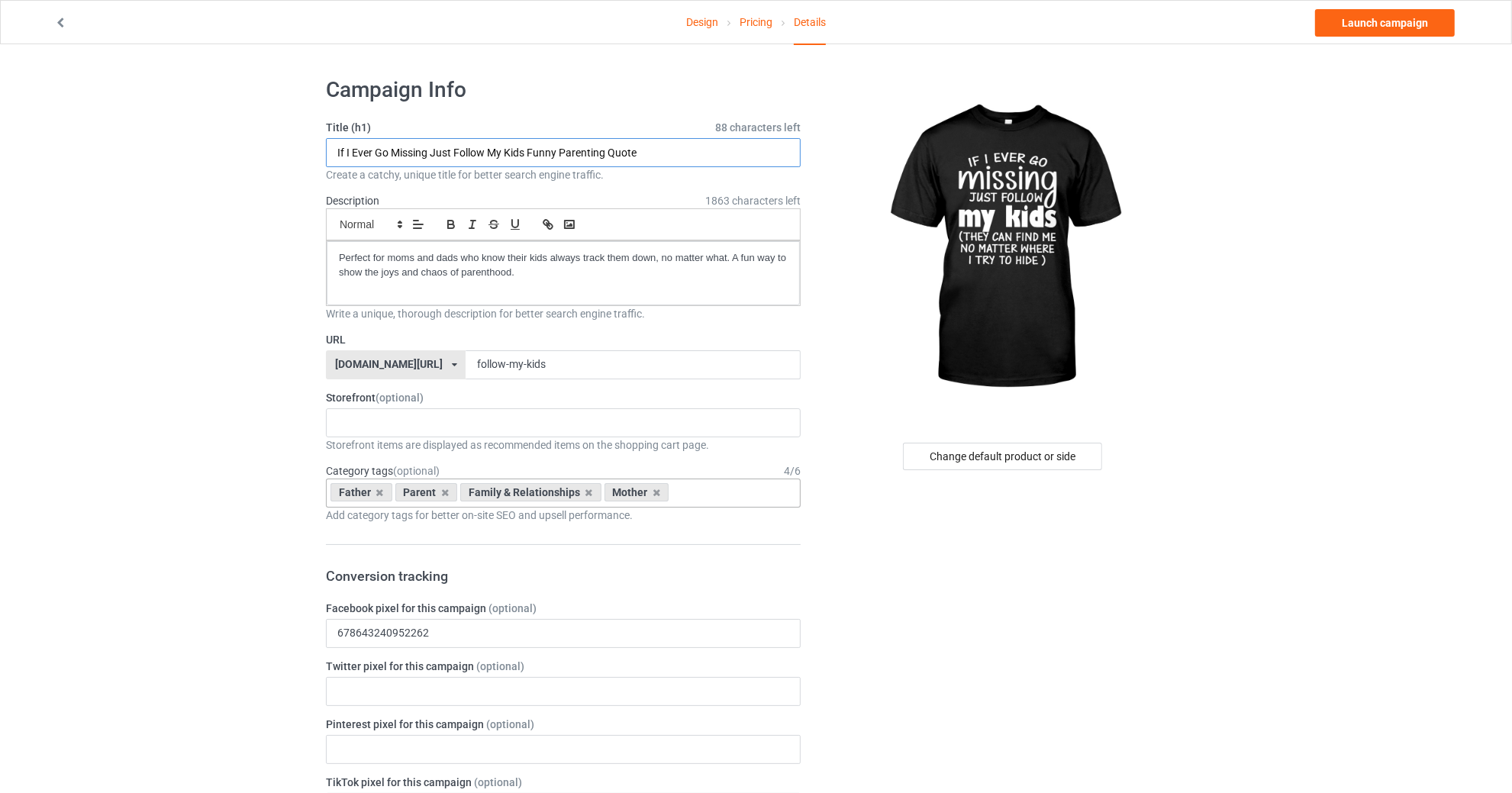
drag, startPoint x: 665, startPoint y: 138, endPoint x: 642, endPoint y: 197, distance: 63.3
click at [666, 138] on input "If I Ever Go Missing Just Follow My Kids Funny Parenting Quote" at bounding box center [563, 153] width 474 height 29
click at [615, 271] on p "Perfect for moms and dads who know their kids always track them down, no matter…" at bounding box center [563, 265] width 449 height 28
click at [1387, 21] on link "Launch campaign" at bounding box center [1385, 23] width 140 height 27
